Goal: Task Accomplishment & Management: Use online tool/utility

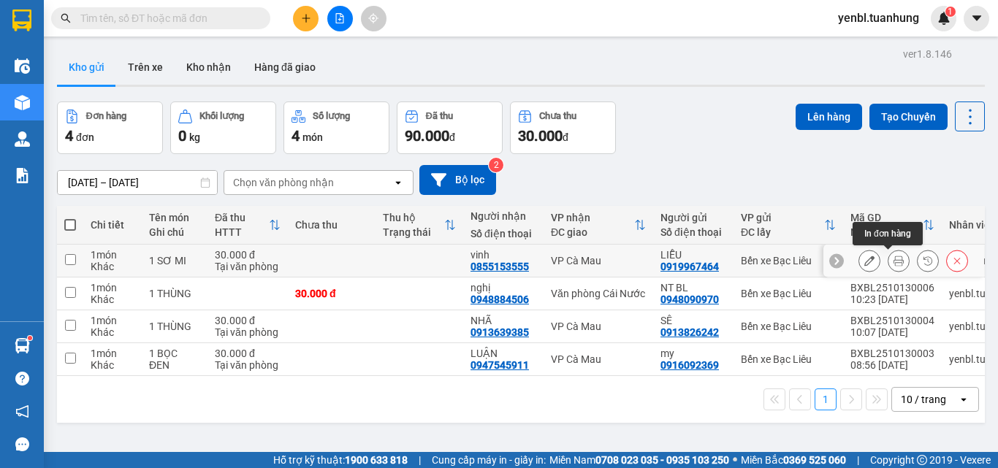
click at [893, 264] on icon at bounding box center [898, 261] width 10 height 10
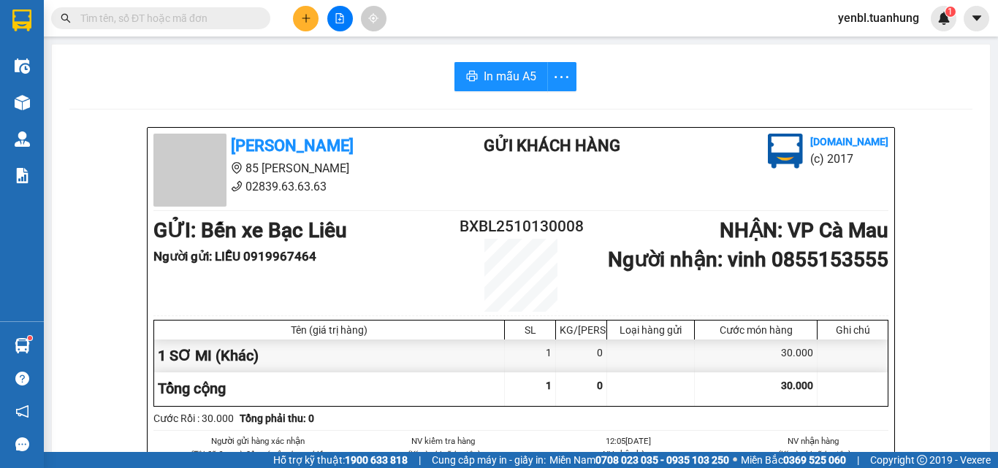
drag, startPoint x: 509, startPoint y: 83, endPoint x: 533, endPoint y: 102, distance: 30.2
click at [509, 87] on button "In mẫu A5" at bounding box center [501, 76] width 94 height 29
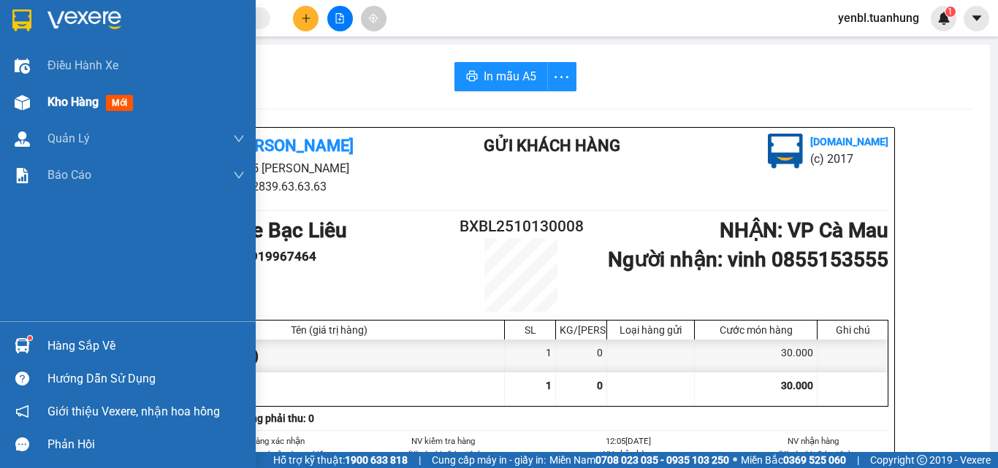
click at [41, 105] on div "Kho hàng mới" at bounding box center [128, 102] width 256 height 37
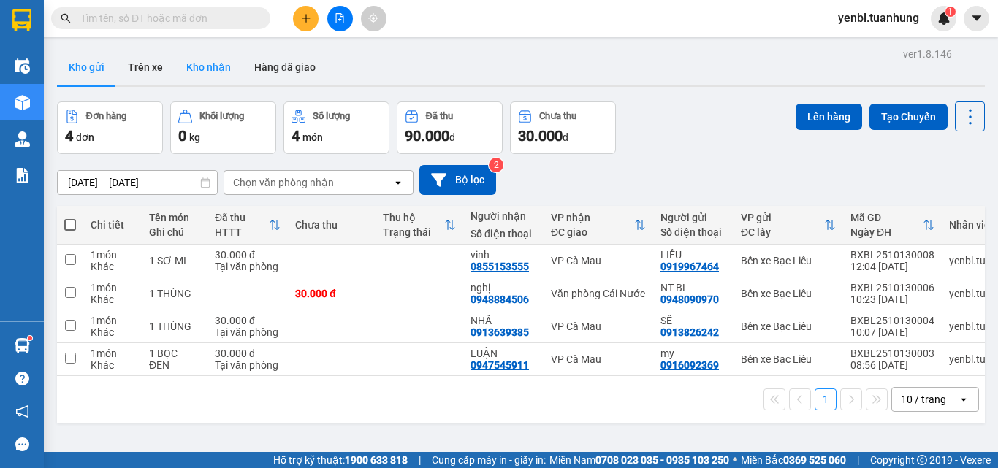
click at [193, 68] on button "Kho nhận" at bounding box center [209, 67] width 68 height 35
